Goal: Transaction & Acquisition: Book appointment/travel/reservation

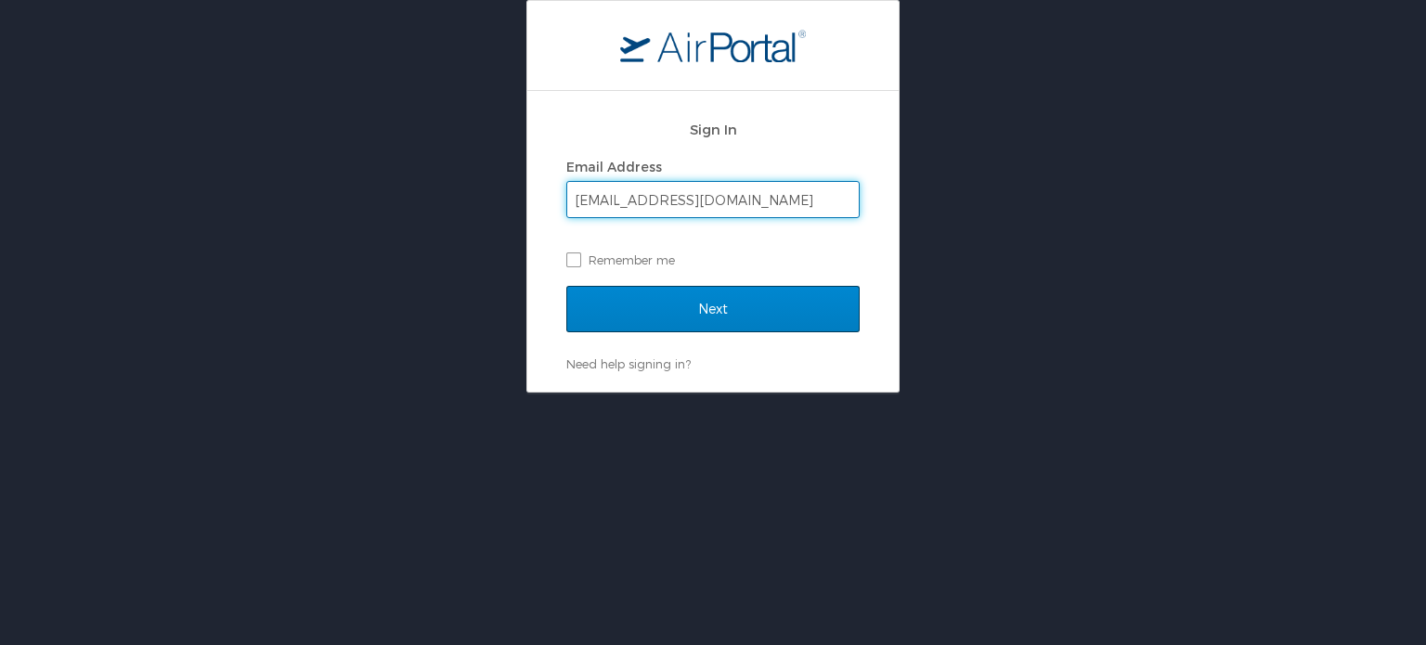
type input "[EMAIL_ADDRESS][DOMAIN_NAME]"
click at [706, 305] on input "Next" at bounding box center [712, 309] width 293 height 46
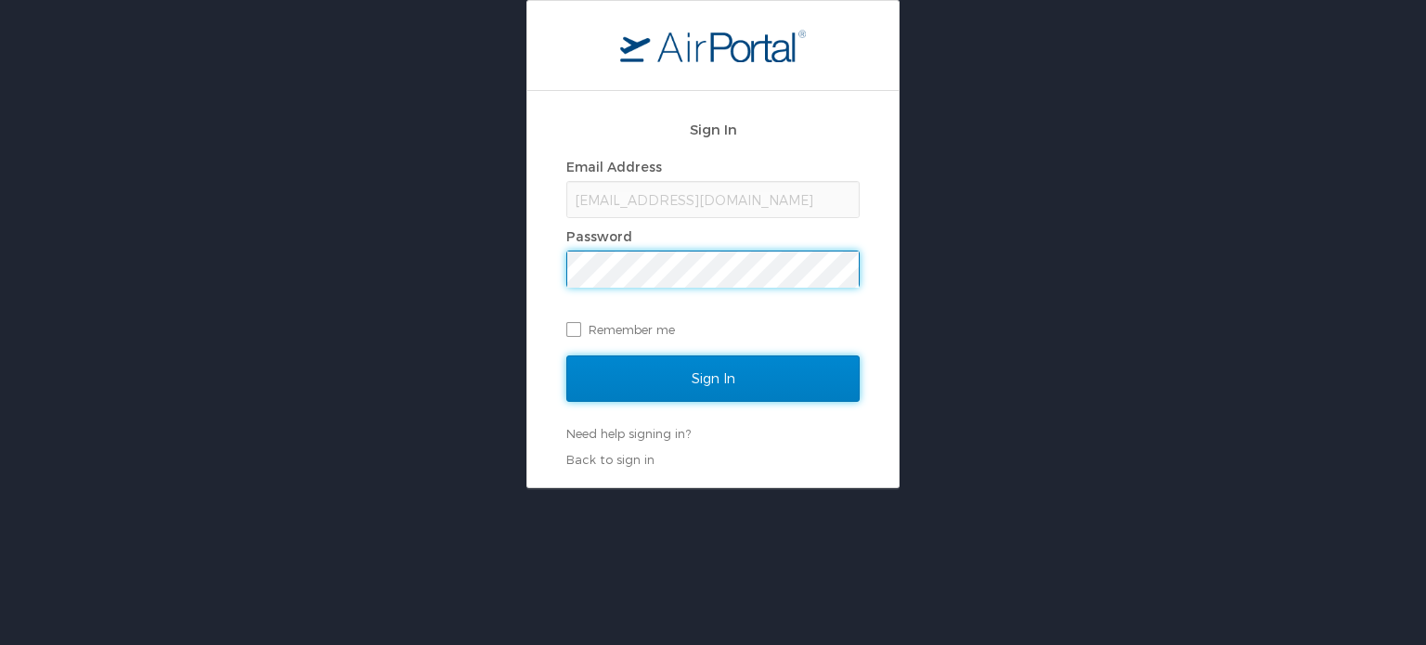
click at [663, 382] on input "Sign In" at bounding box center [712, 379] width 293 height 46
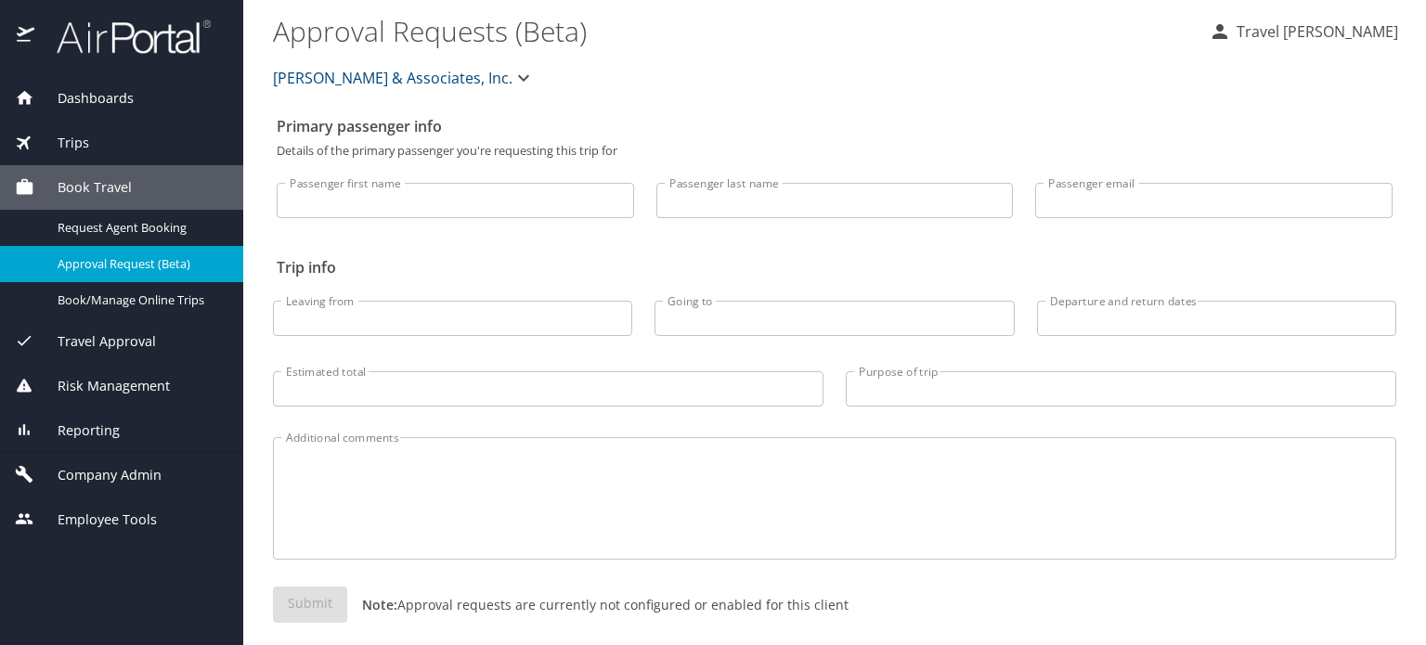
select select "US"
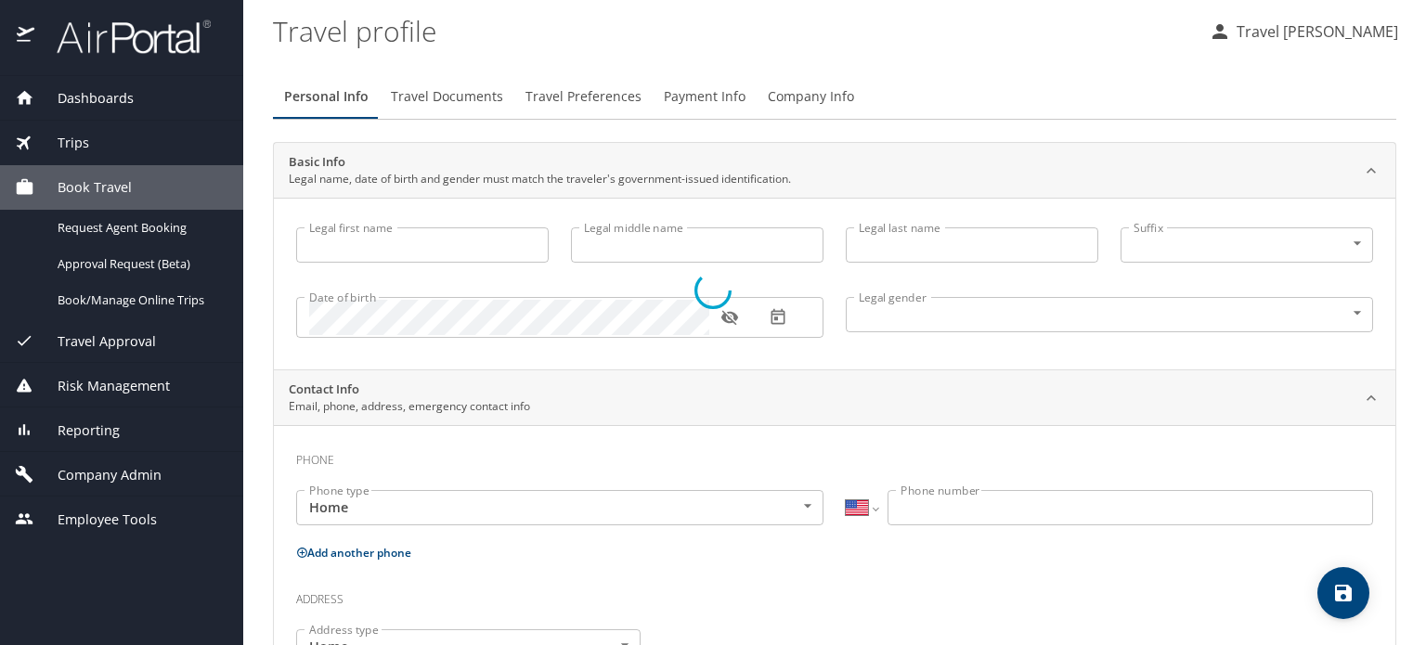
type input "Travel"
type input "[PERSON_NAME]"
type input "Undisclosed"
select select "US"
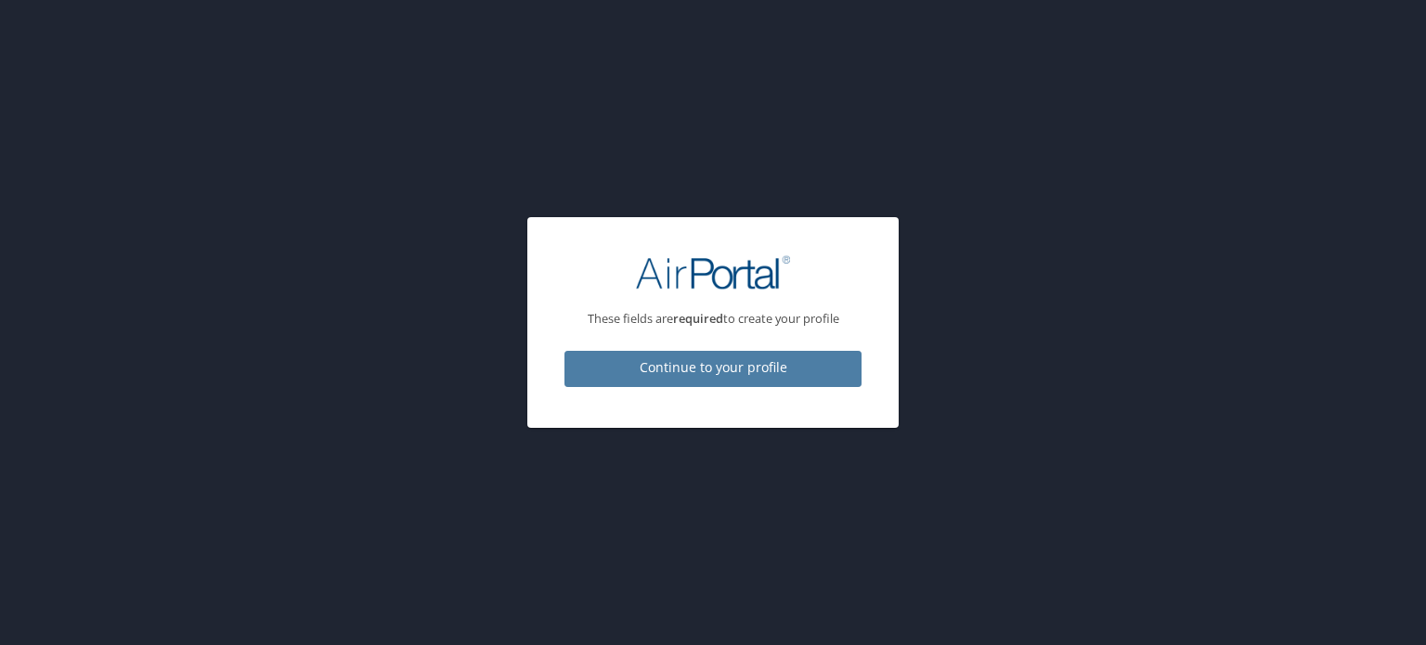
click at [669, 362] on span "Continue to your profile" at bounding box center [712, 368] width 267 height 23
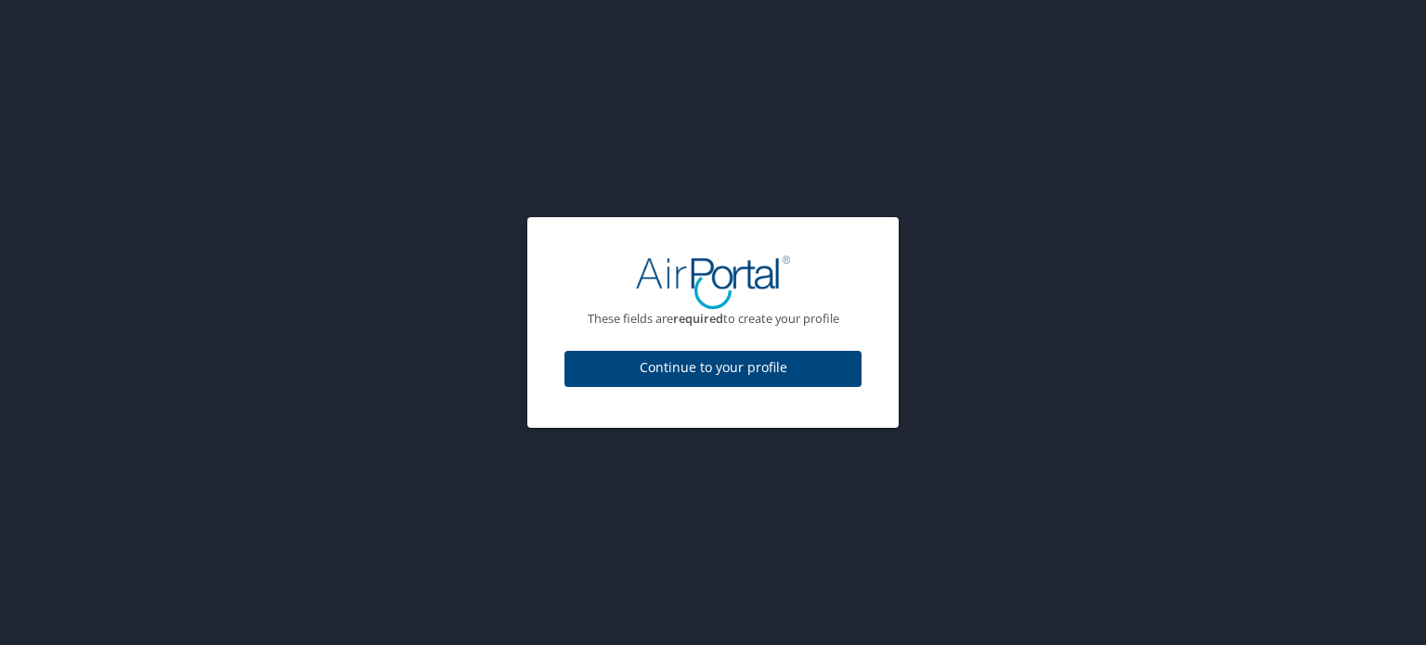
select select "US"
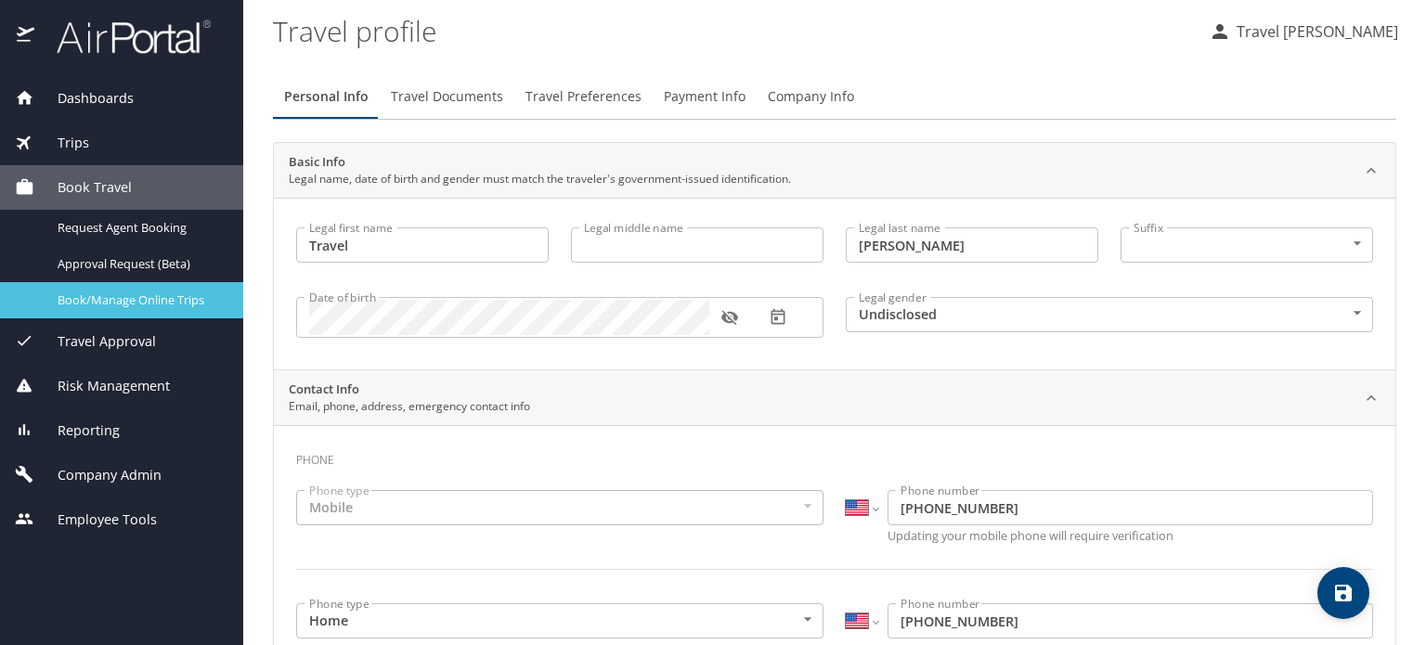
click at [108, 300] on span "Book/Manage Online Trips" at bounding box center [139, 301] width 163 height 18
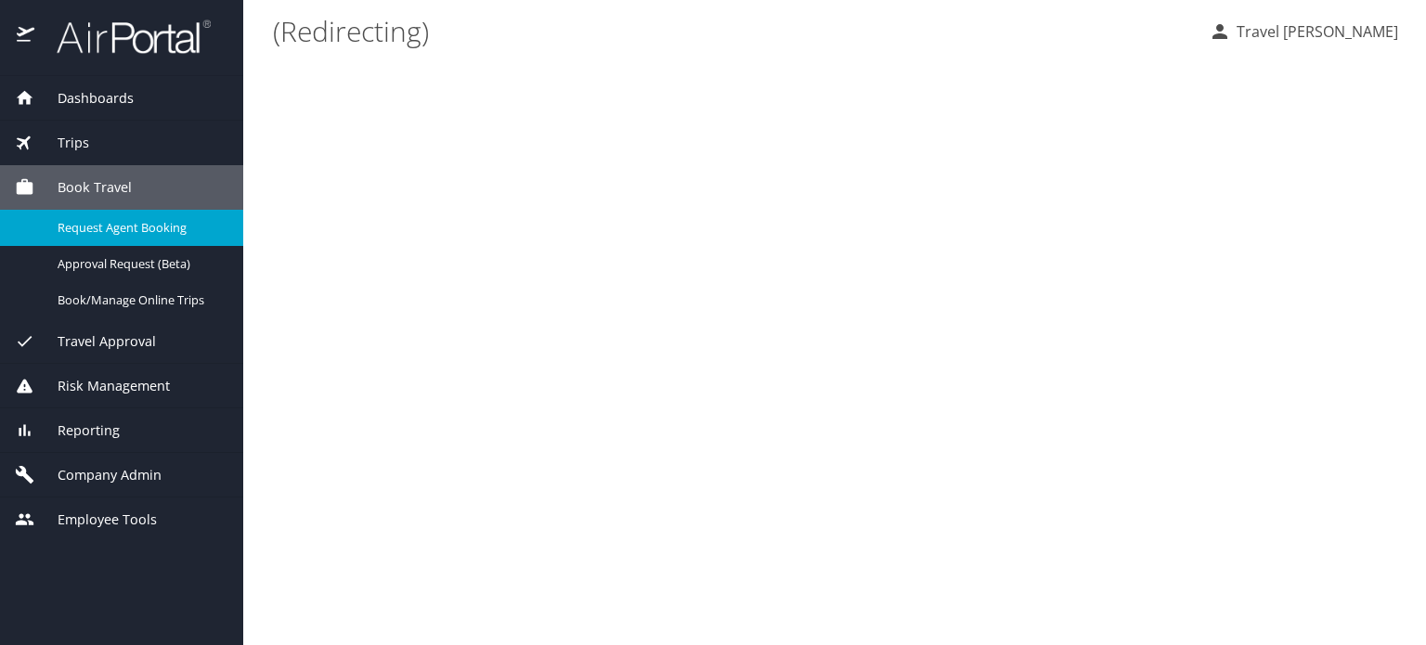
select select "US"
